Goal: Task Accomplishment & Management: Manage account settings

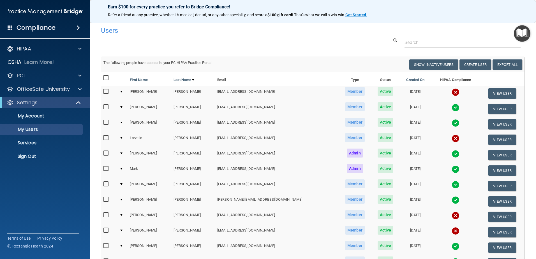
select select "20"
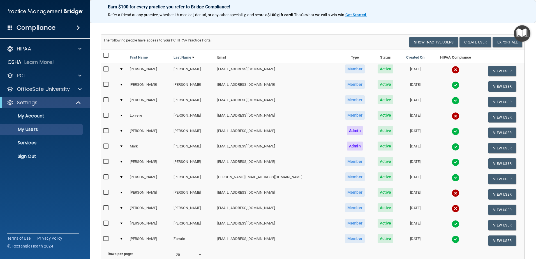
scroll to position [82, 0]
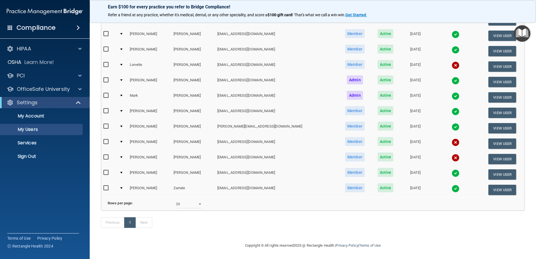
click at [106, 140] on input "checkbox" at bounding box center [106, 142] width 6 height 4
checkbox input "true"
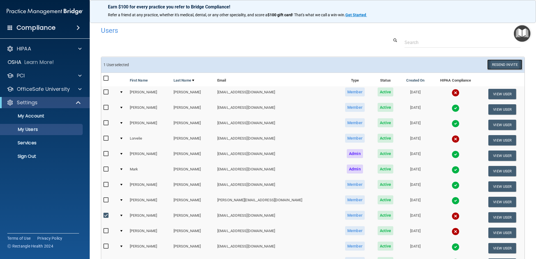
click at [492, 62] on button "Resend Invite" at bounding box center [504, 64] width 35 height 10
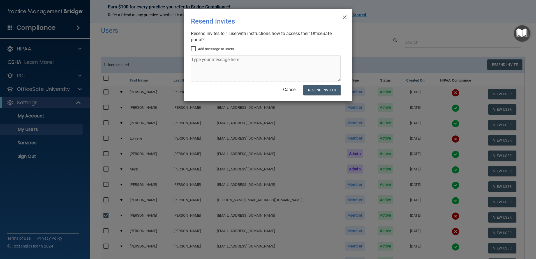
click at [195, 51] on input "Add message to users" at bounding box center [194, 49] width 6 height 4
checkbox input "true"
click at [203, 63] on textarea at bounding box center [266, 68] width 150 height 26
click at [202, 62] on textarea at bounding box center [266, 68] width 150 height 26
type textarea "Please go back in time and complete this by end of day [DATE]. Thank you."
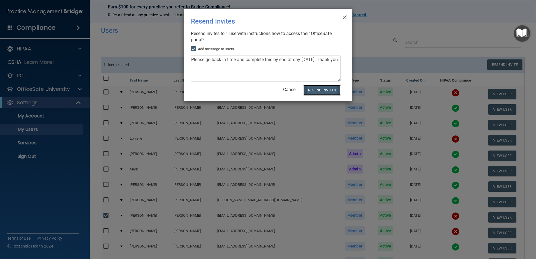
click at [318, 89] on button "Resend Invites" at bounding box center [321, 90] width 37 height 10
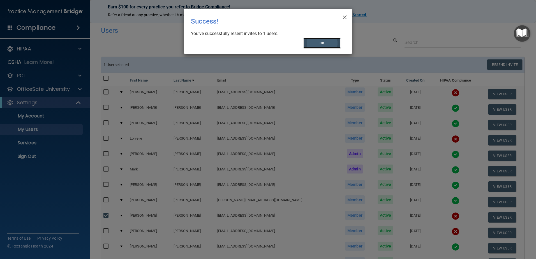
click at [322, 41] on button "OK" at bounding box center [322, 43] width 38 height 10
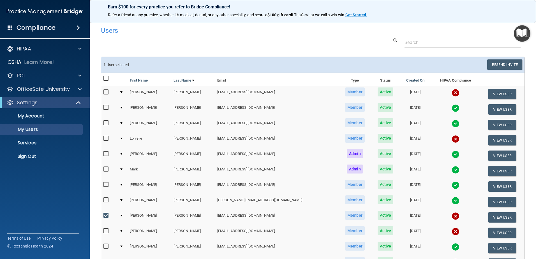
click at [106, 216] on input "checkbox" at bounding box center [106, 215] width 6 height 4
checkbox input "false"
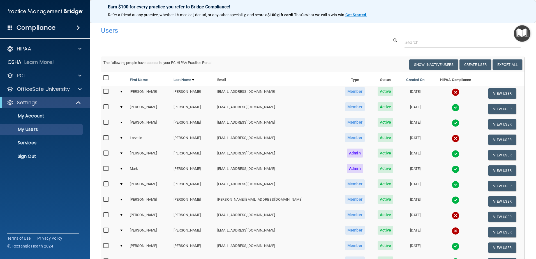
click at [107, 229] on input "checkbox" at bounding box center [106, 230] width 6 height 4
checkbox input "true"
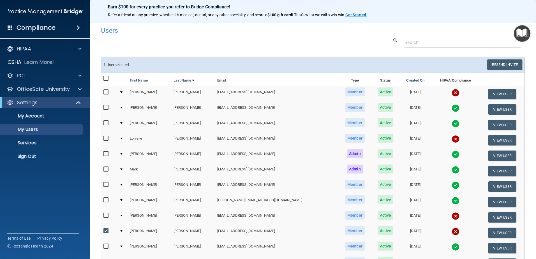
click at [103, 122] on td at bounding box center [109, 124] width 16 height 15
click at [107, 140] on input "checkbox" at bounding box center [106, 138] width 6 height 4
checkbox input "true"
click at [106, 93] on input "checkbox" at bounding box center [106, 92] width 6 height 4
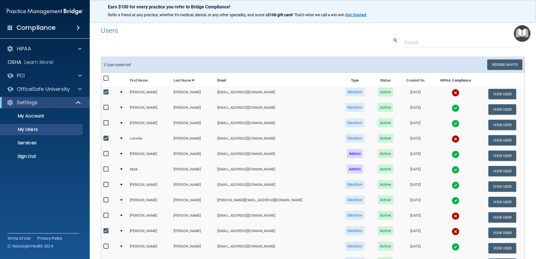
checkbox input "false"
